Goal: Information Seeking & Learning: Learn about a topic

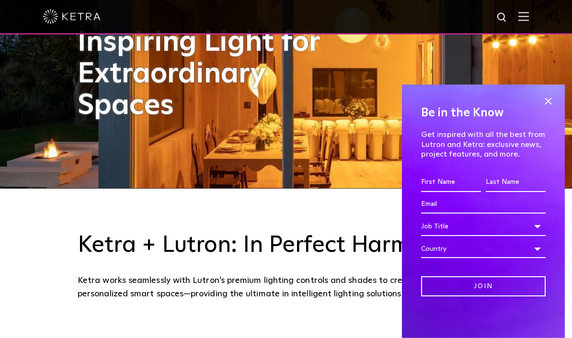
scroll to position [150, 0]
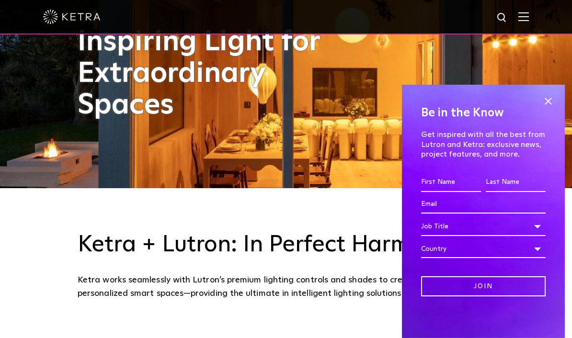
click at [547, 100] on span at bounding box center [548, 101] width 14 height 14
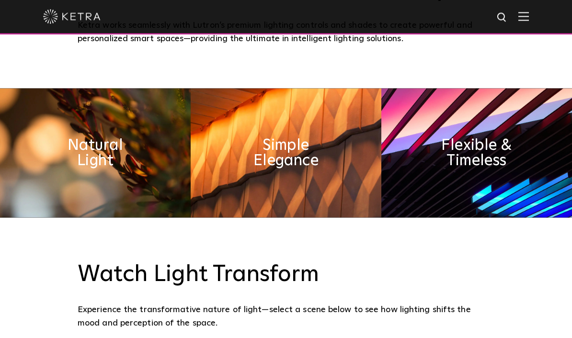
scroll to position [435, 0]
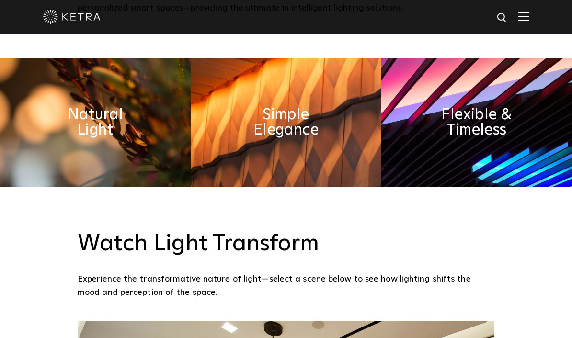
click at [451, 132] on img at bounding box center [476, 122] width 191 height 129
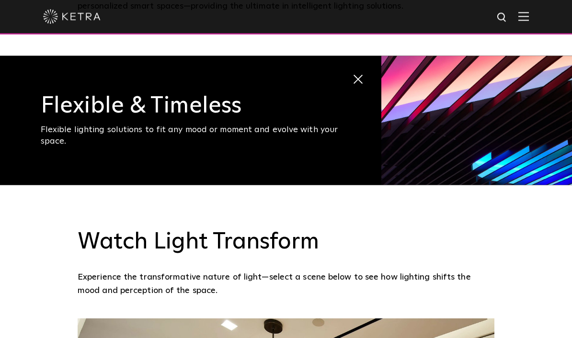
scroll to position [438, 0]
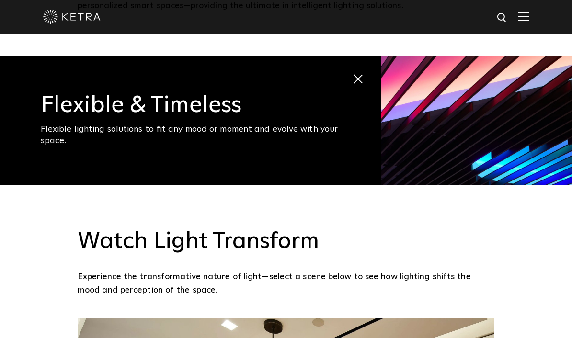
click at [417, 140] on img at bounding box center [476, 120] width 191 height 129
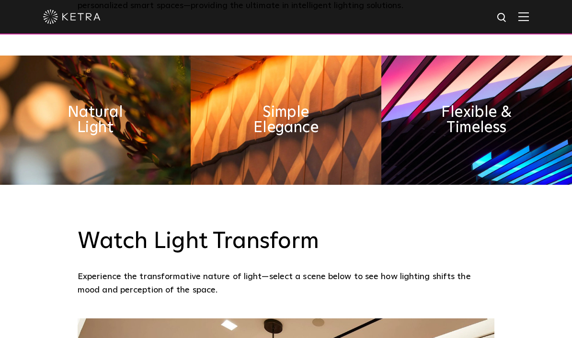
click at [143, 144] on img at bounding box center [95, 120] width 191 height 129
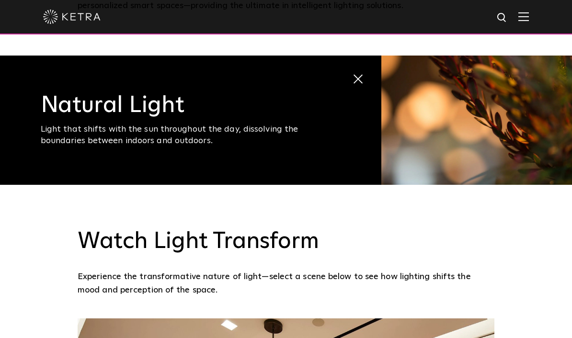
click at [319, 117] on h3 "Natural Light" at bounding box center [191, 105] width 300 height 23
click at [417, 143] on img at bounding box center [476, 120] width 191 height 129
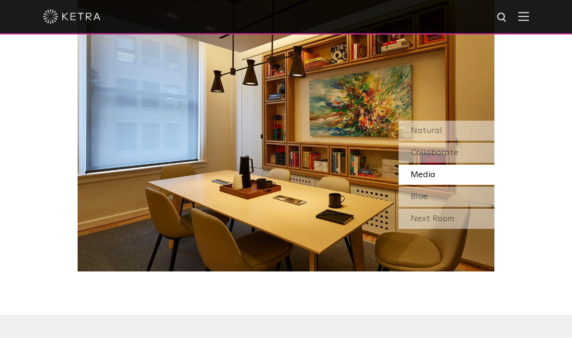
scroll to position [810, 0]
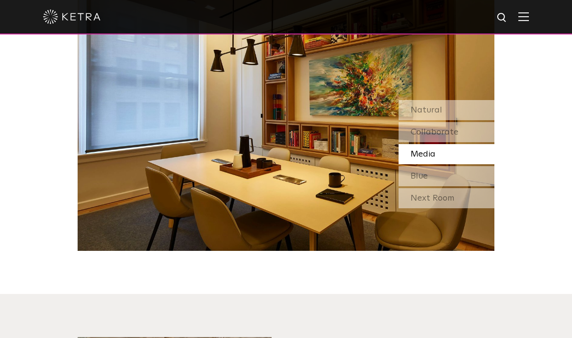
click at [442, 120] on div "Natural" at bounding box center [446, 110] width 96 height 20
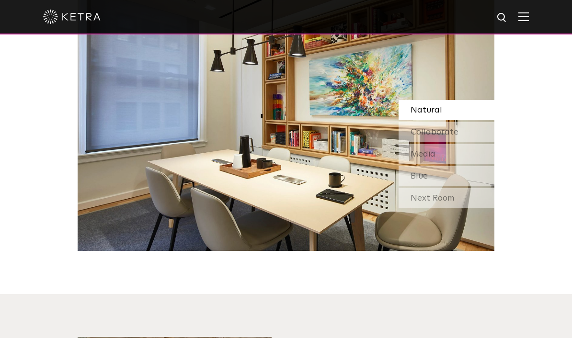
click at [440, 142] on div "Collaborate" at bounding box center [446, 132] width 96 height 20
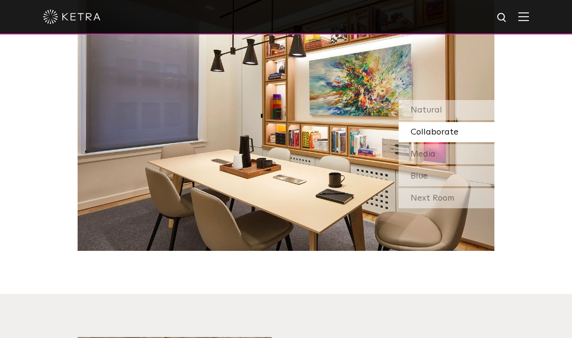
click at [435, 158] on span "Media" at bounding box center [422, 154] width 25 height 9
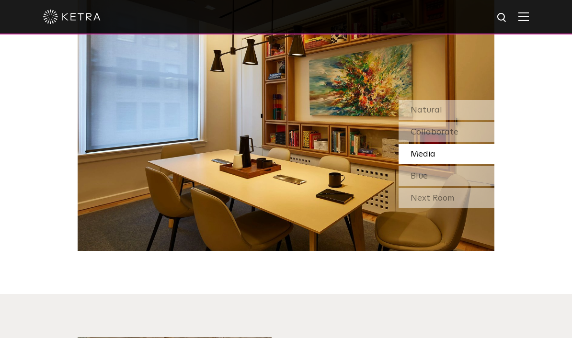
click at [444, 186] on div "Blue" at bounding box center [446, 176] width 96 height 20
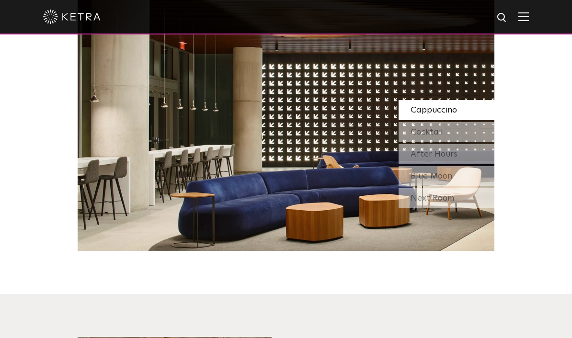
click at [441, 208] on div "Next Room" at bounding box center [446, 198] width 96 height 20
click at [446, 181] on span "Blue Moon" at bounding box center [431, 176] width 42 height 9
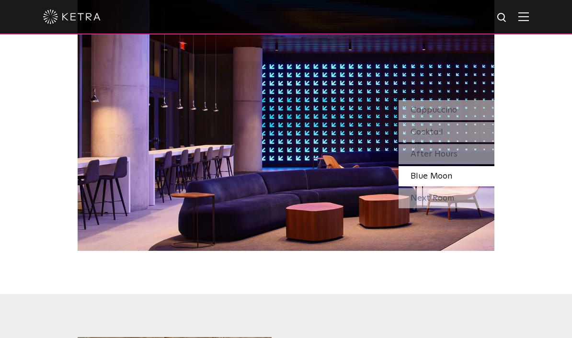
click at [444, 142] on div "Cocktail" at bounding box center [446, 132] width 96 height 20
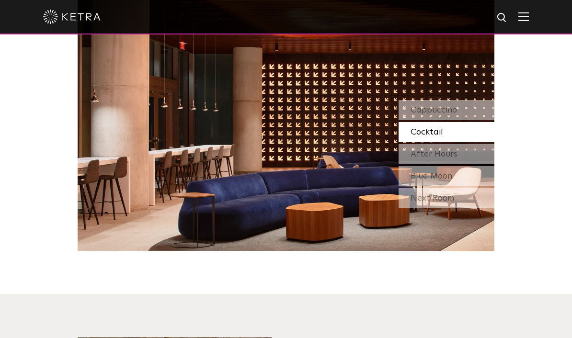
click at [450, 120] on div "Cappuccino" at bounding box center [446, 110] width 96 height 20
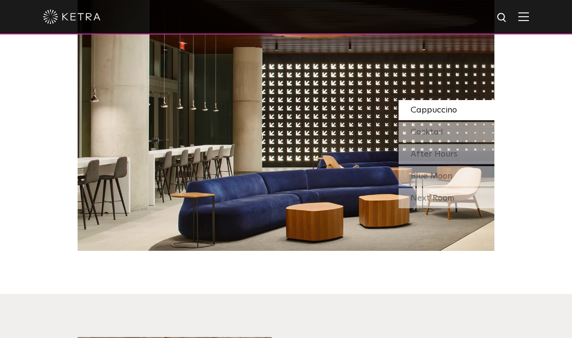
click at [445, 158] on span "After Hours" at bounding box center [433, 154] width 47 height 9
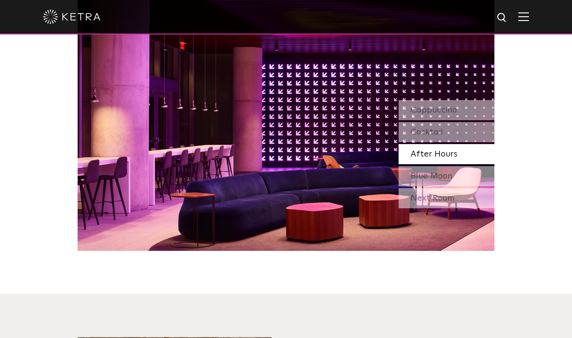
click at [537, 84] on div "Watch Light Transform Experience the transformative nature of light—select a sc…" at bounding box center [286, 31] width 572 height 439
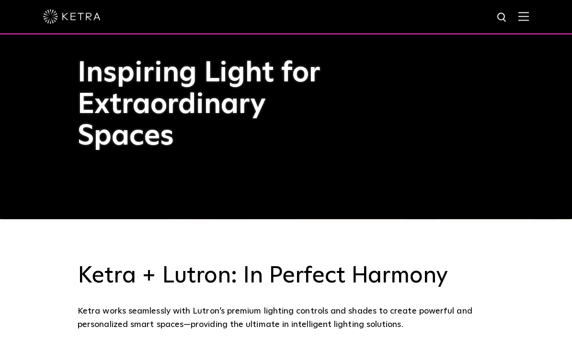
scroll to position [119, 0]
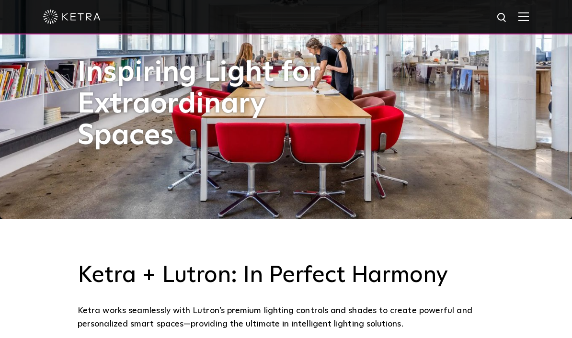
click at [523, 17] on img at bounding box center [523, 16] width 11 height 9
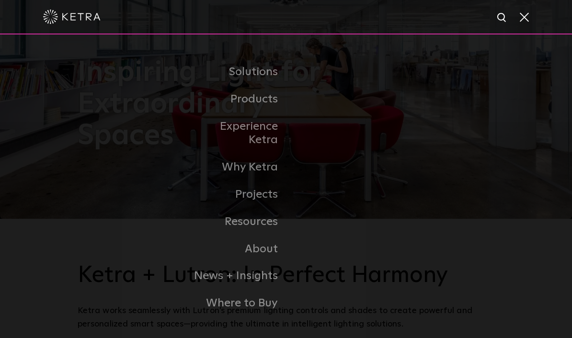
click at [0, 0] on link "Residential Products" at bounding box center [0, 0] width 0 height 0
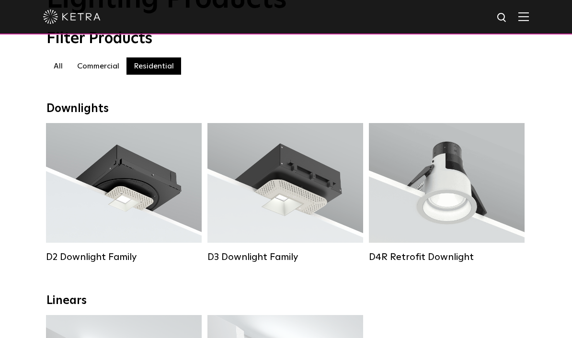
scroll to position [56, 0]
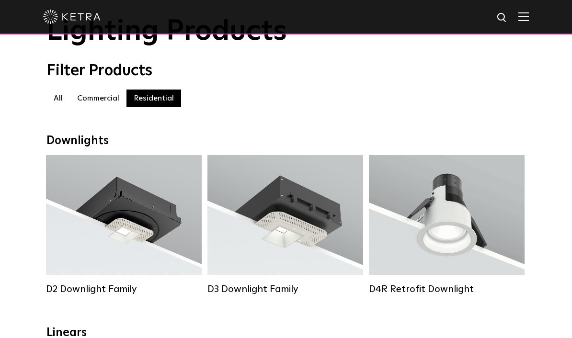
click at [109, 97] on label "Commercial" at bounding box center [98, 98] width 56 height 17
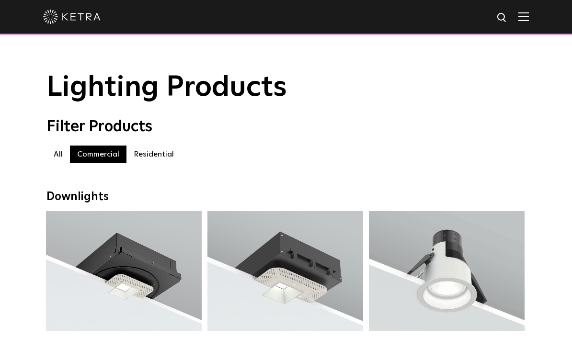
click at [150, 158] on label "Residential" at bounding box center [153, 154] width 55 height 17
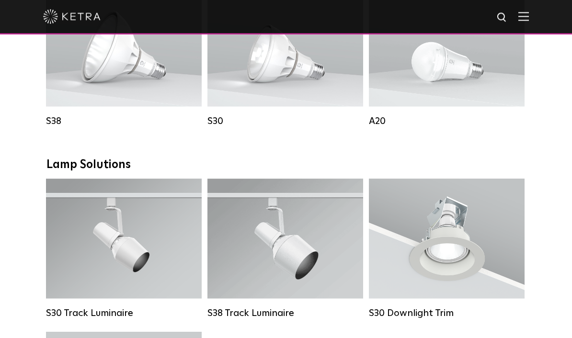
scroll to position [609, 0]
click at [426, 93] on div "Lumen Output: 600 / 800 Colors: White / Black Base Type: E26 Edison Base / GU24…" at bounding box center [447, 47] width 156 height 120
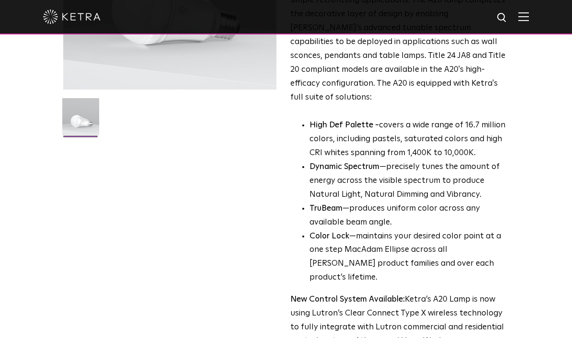
scroll to position [216, 0]
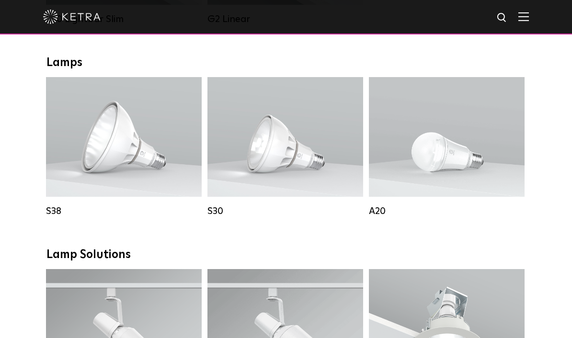
scroll to position [518, 0]
click at [474, 110] on div "Lumen Output: 600 / 800 Colors: White / Black Base Type: E26 Edison Base / GU24…" at bounding box center [446, 137] width 127 height 84
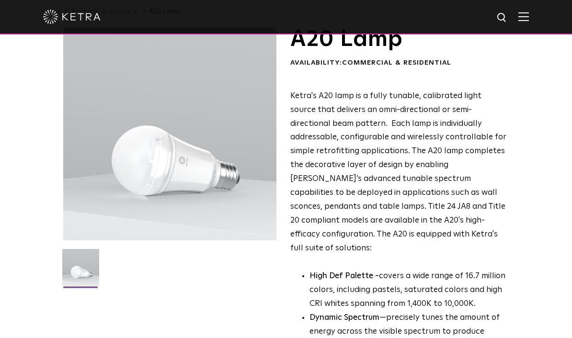
scroll to position [0, 0]
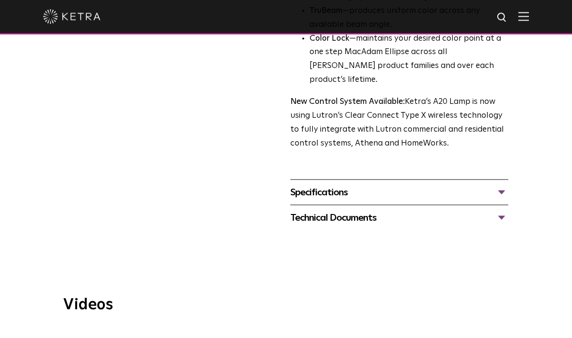
click at [436, 185] on div "Specifications" at bounding box center [399, 192] width 218 height 15
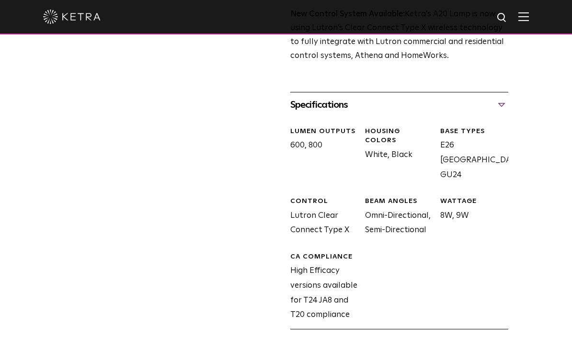
scroll to position [478, 0]
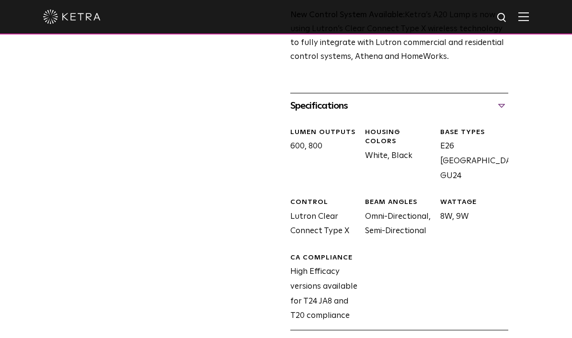
click at [484, 98] on div "Specifications" at bounding box center [399, 105] width 218 height 15
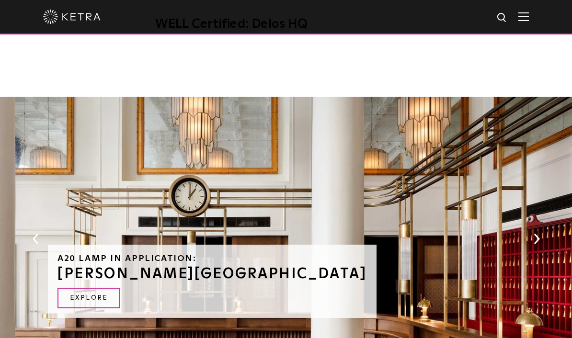
scroll to position [910, 0]
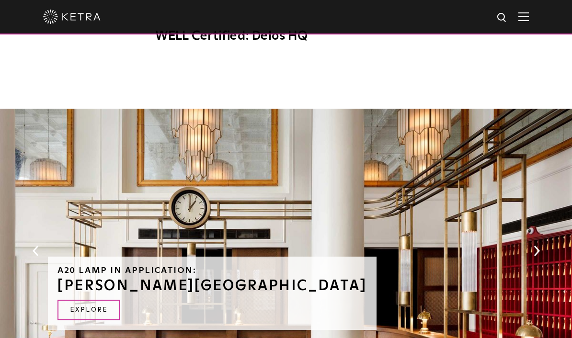
click at [537, 200] on div "A20 Lamp in Application: [PERSON_NAME][GEOGRAPHIC_DATA] Explore" at bounding box center [286, 258] width 572 height 299
click at [527, 213] on div "A20 Lamp in Application: [PERSON_NAME][GEOGRAPHIC_DATA] Explore" at bounding box center [286, 258] width 572 height 299
click at [534, 245] on button "Next" at bounding box center [536, 251] width 10 height 12
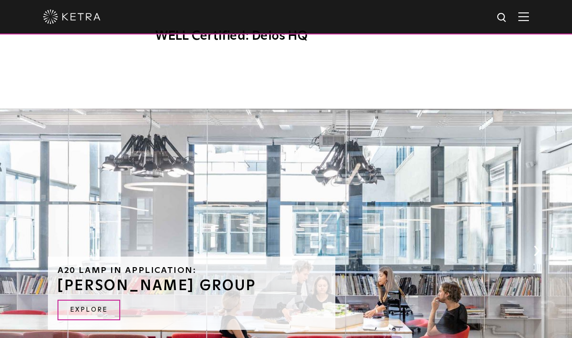
click at [536, 245] on button "Next" at bounding box center [536, 251] width 10 height 12
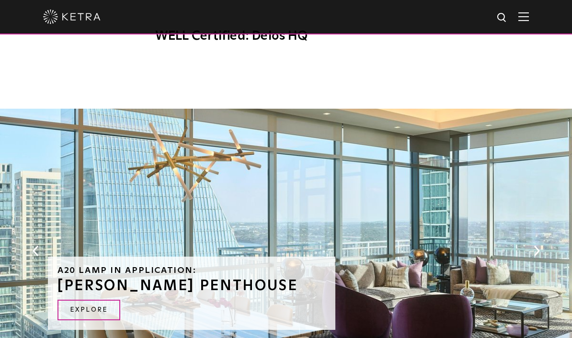
click at [541, 206] on div "A20 Lamp in Application: [PERSON_NAME] PENTHOUSE Explore" at bounding box center [286, 258] width 572 height 299
click at [538, 245] on button "Next" at bounding box center [536, 251] width 10 height 12
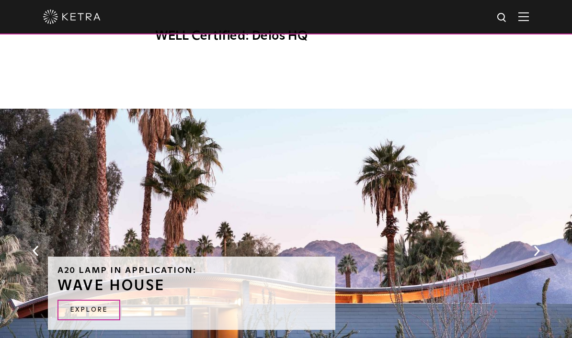
click at [531, 211] on div "A20 Lamp in Application: [GEOGRAPHIC_DATA] Explore" at bounding box center [286, 258] width 572 height 299
click at [531, 214] on div "A20 Lamp in Application: [GEOGRAPHIC_DATA] Explore" at bounding box center [286, 258] width 572 height 299
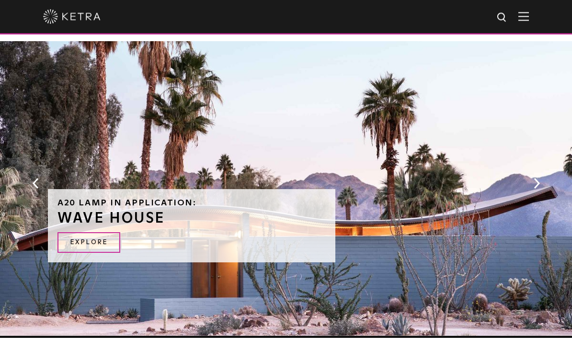
scroll to position [975, 0]
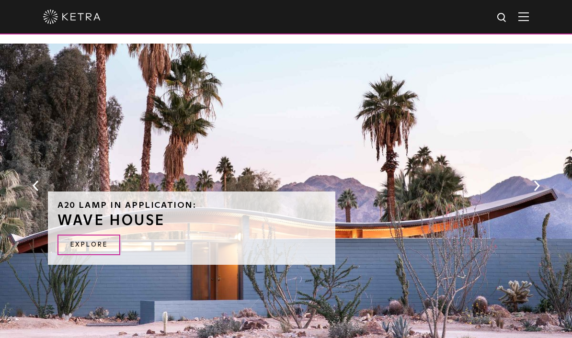
click at [535, 154] on div "A20 Lamp in Application: [GEOGRAPHIC_DATA] Explore" at bounding box center [286, 193] width 572 height 299
click at [536, 180] on button "Next" at bounding box center [536, 186] width 10 height 12
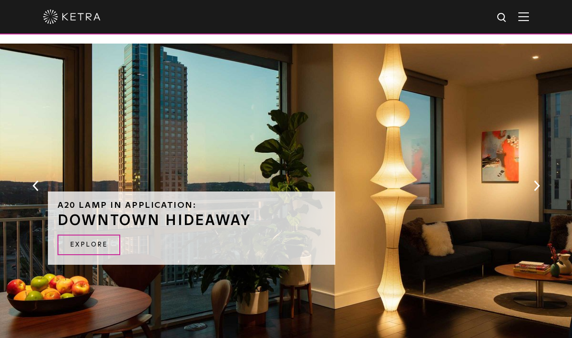
click at [540, 180] on button "Next" at bounding box center [536, 186] width 10 height 12
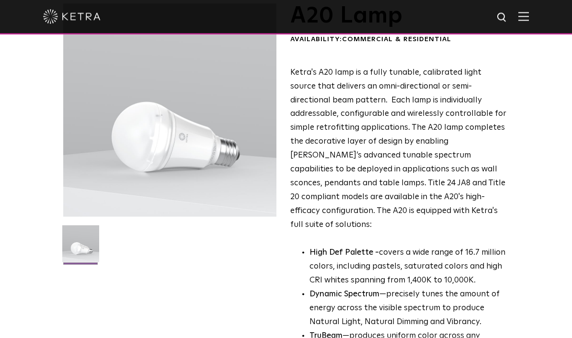
scroll to position [34, 0]
